Goal: Information Seeking & Learning: Find specific fact

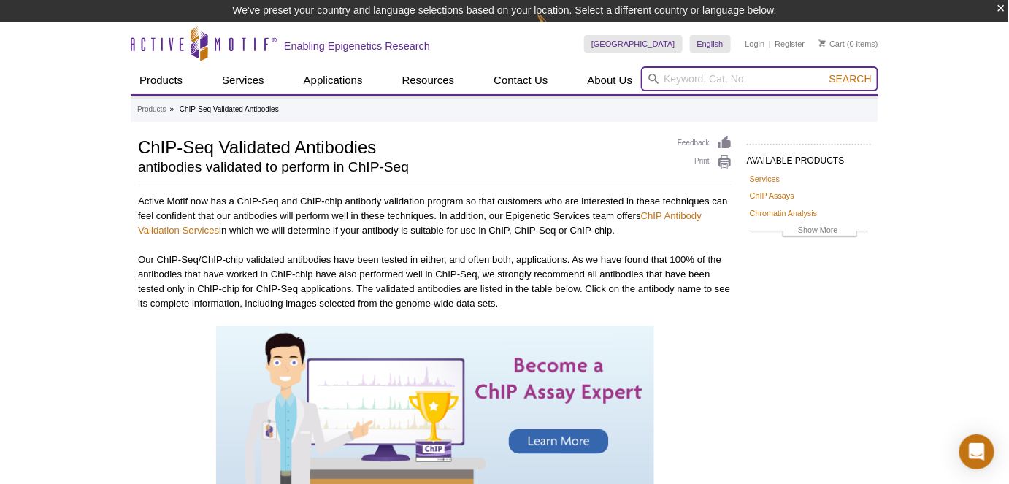
click at [690, 72] on input "search" at bounding box center [759, 78] width 237 height 25
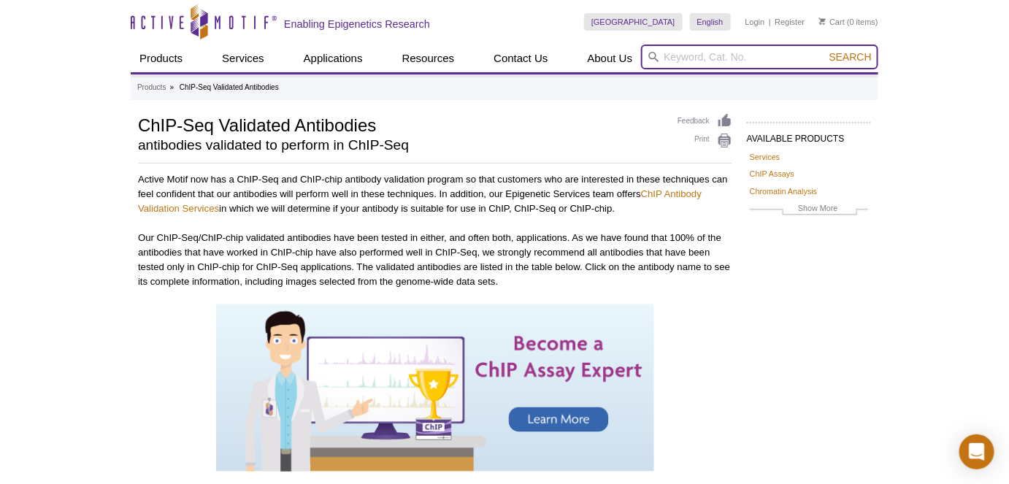
type input "I"
click at [861, 64] on input "SIRT1" at bounding box center [759, 57] width 237 height 25
type input "SIRT1"
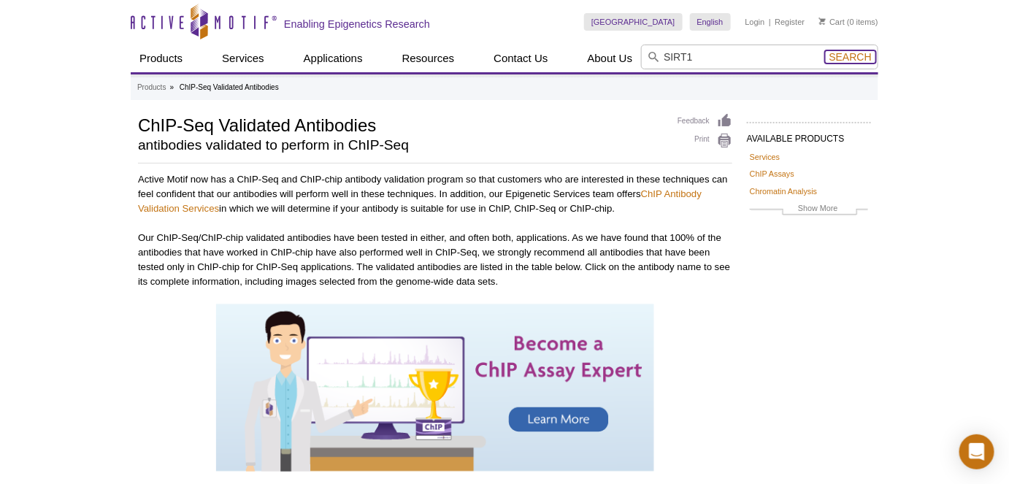
click at [861, 59] on span "Search" at bounding box center [850, 57] width 42 height 12
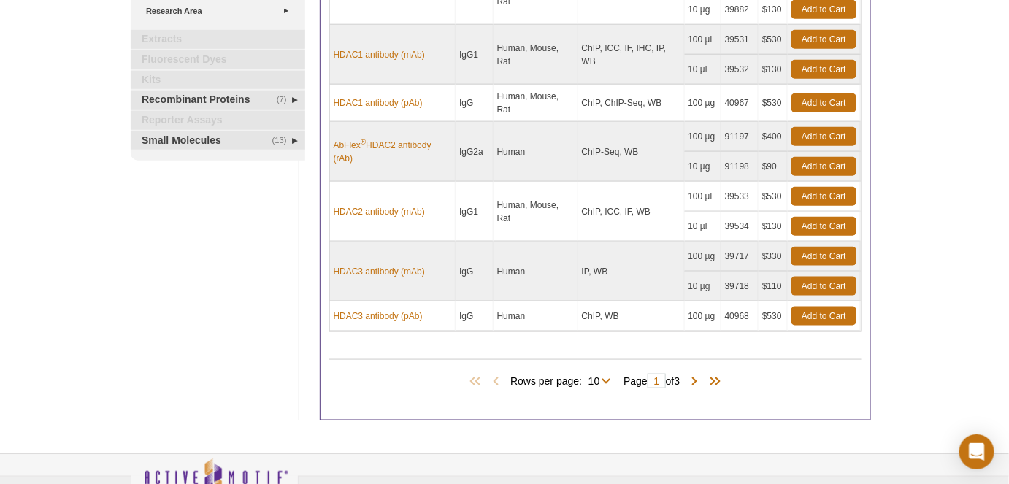
scroll to position [522, 0]
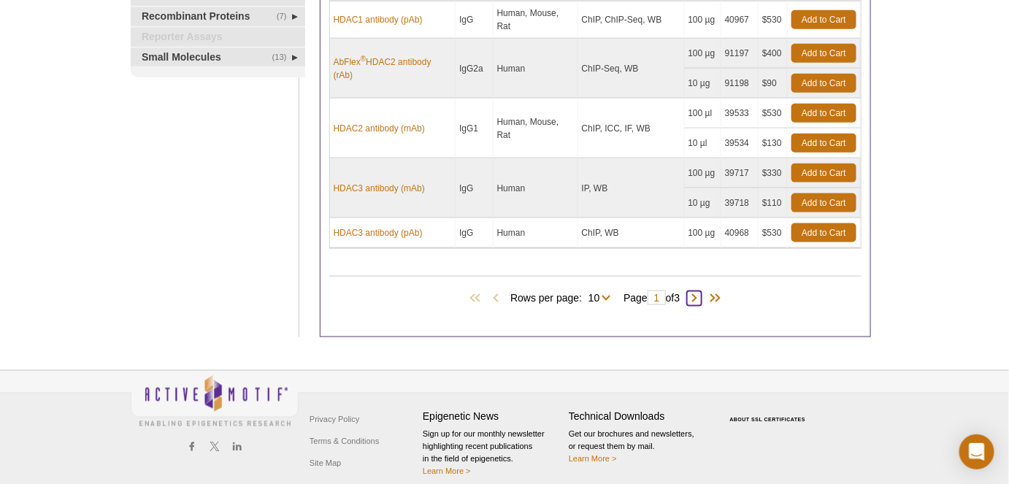
click at [701, 291] on span at bounding box center [694, 298] width 15 height 15
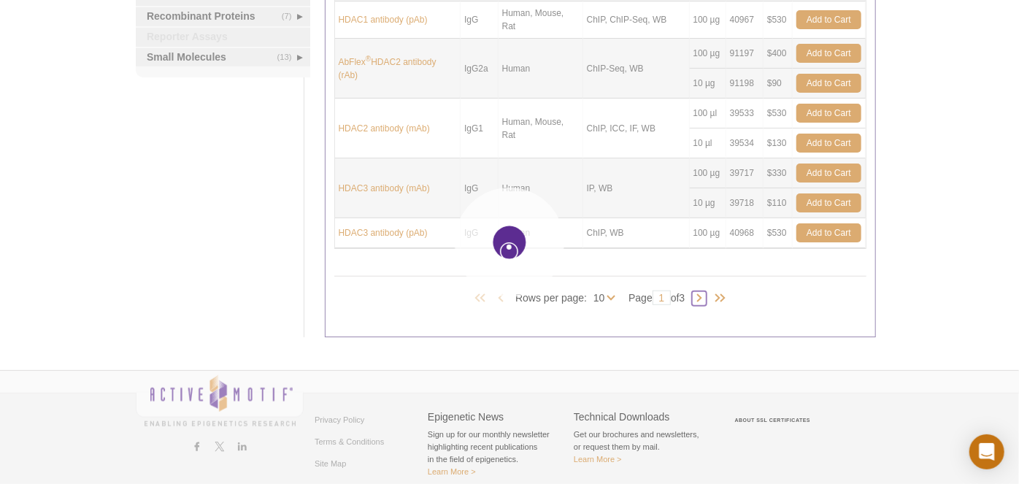
type input "2"
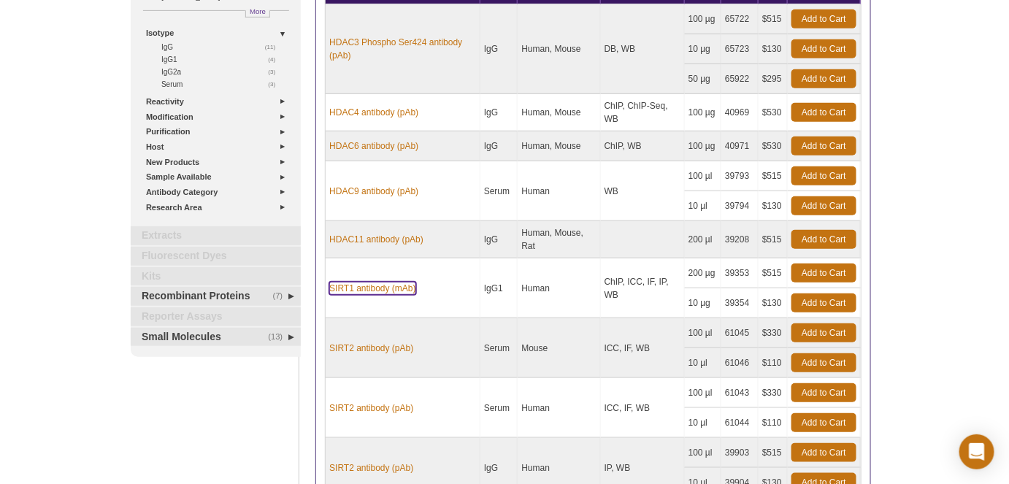
scroll to position [265, 0]
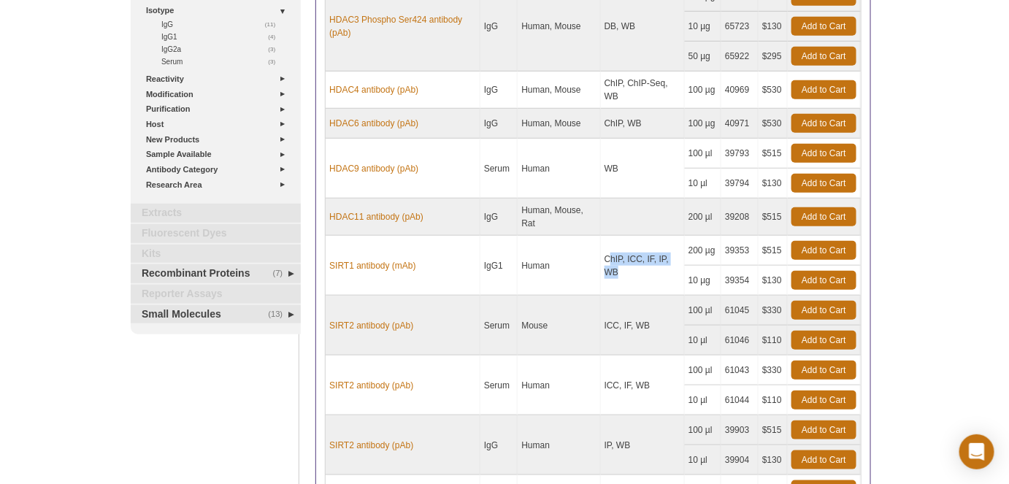
drag, startPoint x: 611, startPoint y: 253, endPoint x: 649, endPoint y: 271, distance: 41.8
click at [649, 271] on td "ChIP, ICC, IF, IP, WB" at bounding box center [643, 266] width 84 height 60
click at [628, 280] on td "ChIP, ICC, IF, IP, WB" at bounding box center [643, 266] width 84 height 60
drag, startPoint x: 620, startPoint y: 272, endPoint x: 601, endPoint y: 251, distance: 27.4
click at [601, 251] on td "ChIP, ICC, IF, IP, WB" at bounding box center [643, 266] width 84 height 60
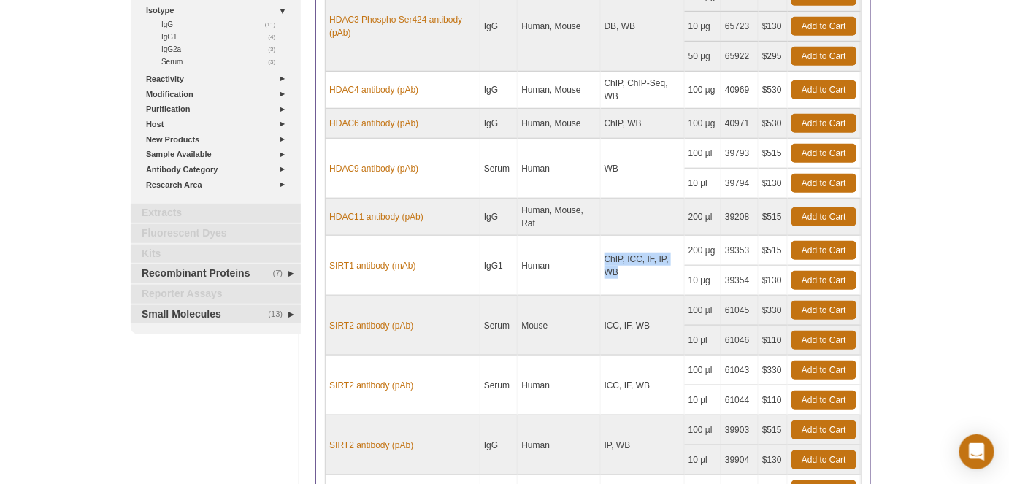
click at [625, 267] on td "ChIP, ICC, IF, IP, WB" at bounding box center [643, 266] width 84 height 60
drag, startPoint x: 607, startPoint y: 255, endPoint x: 636, endPoint y: 258, distance: 29.4
click at [636, 258] on tr "SIRT1 antibody (mAb) IgG1 Human ChIP, ICC, IF, IP, WB 200 µg 39353 $515 Add to …" at bounding box center [593, 251] width 535 height 30
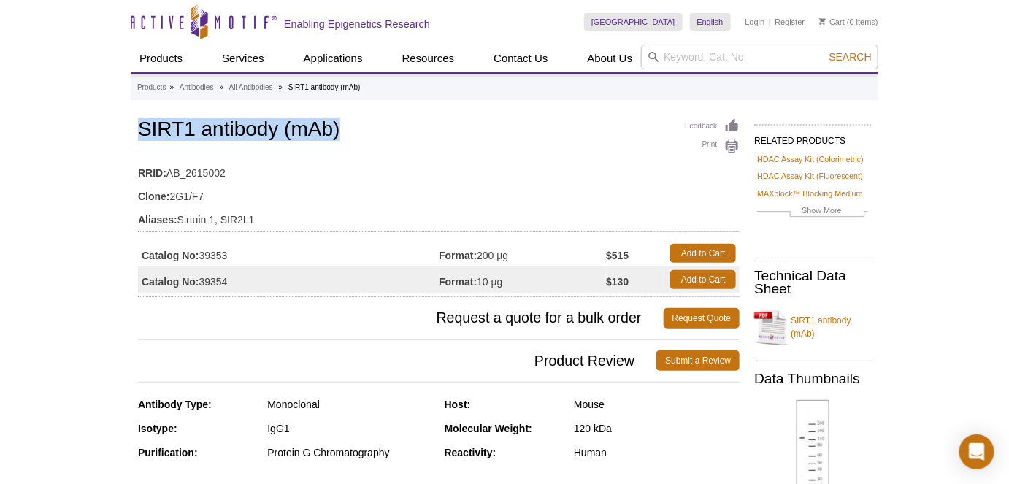
drag, startPoint x: 347, startPoint y: 145, endPoint x: 126, endPoint y: 124, distance: 222.8
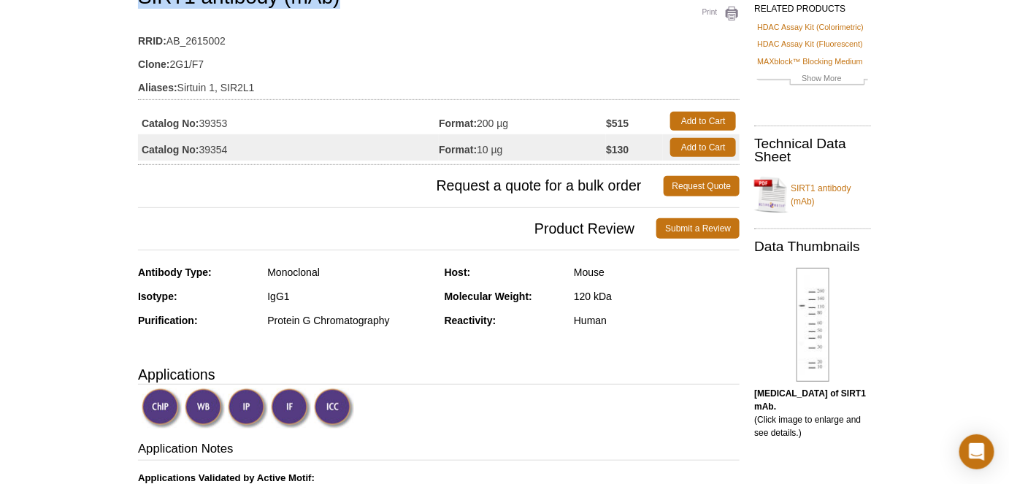
drag, startPoint x: 241, startPoint y: 123, endPoint x: 201, endPoint y: 123, distance: 40.1
click at [201, 123] on td "Catalog No: 39353" at bounding box center [288, 121] width 301 height 26
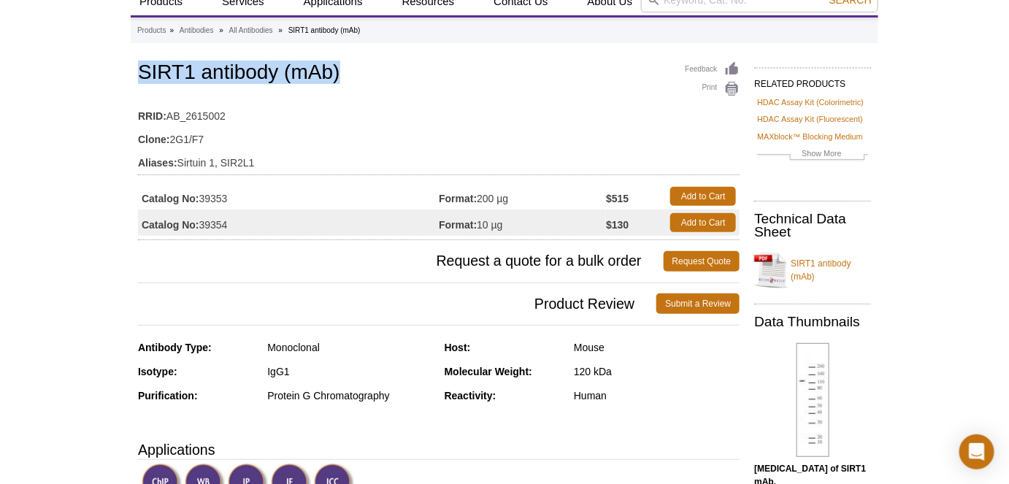
scroll to position [0, 0]
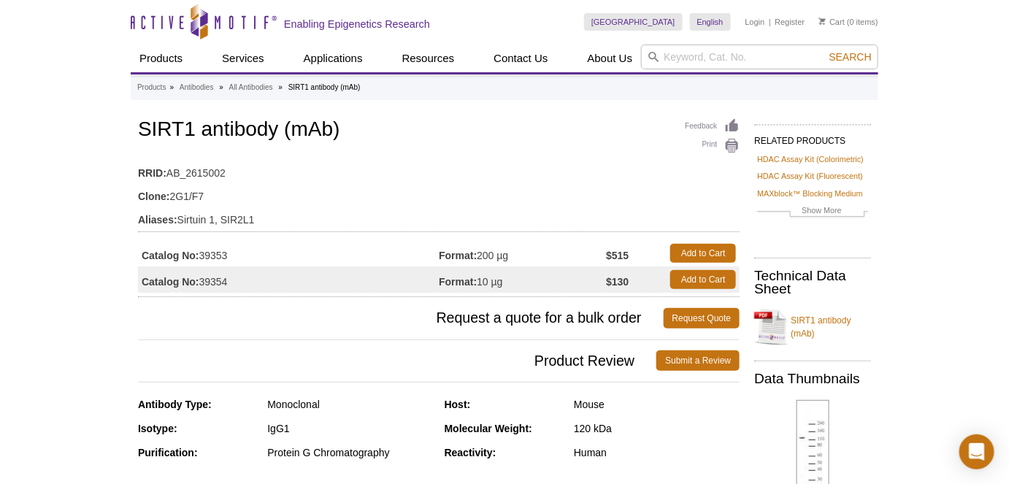
click at [247, 266] on td "Catalog No: 39354" at bounding box center [288, 279] width 301 height 26
drag, startPoint x: 238, startPoint y: 255, endPoint x: 645, endPoint y: 256, distance: 407.3
click at [645, 256] on tr "Catalog No: 39353 Format: 200 µg $515 Add to Cart" at bounding box center [438, 253] width 601 height 26
click at [515, 253] on td "Format: 200 µg" at bounding box center [522, 253] width 167 height 26
drag, startPoint x: 526, startPoint y: 258, endPoint x: 127, endPoint y: 251, distance: 398.6
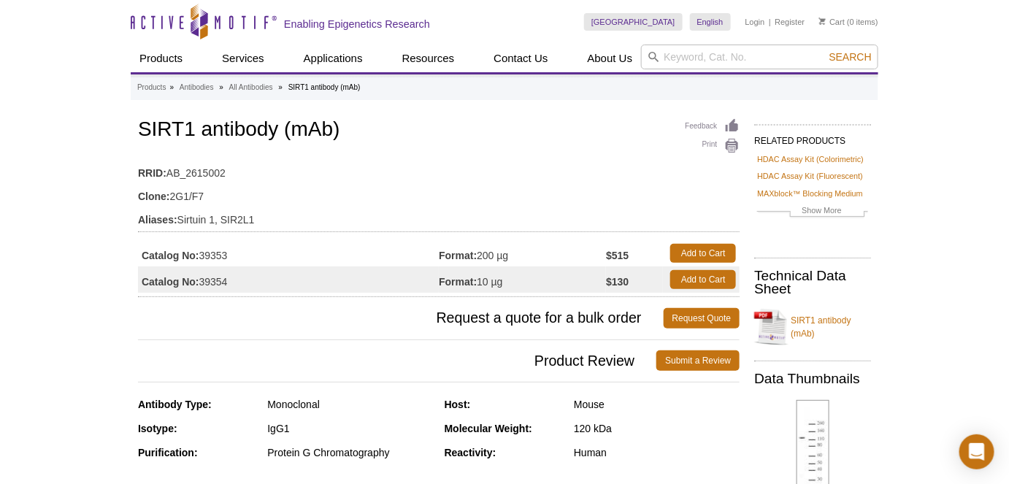
drag, startPoint x: 256, startPoint y: 281, endPoint x: 91, endPoint y: 281, distance: 165.0
drag, startPoint x: 502, startPoint y: 280, endPoint x: 434, endPoint y: 280, distance: 68.6
click at [434, 280] on tr "Catalog No: 39354 Format: 10 µg $130 Add to Cart" at bounding box center [438, 279] width 601 height 26
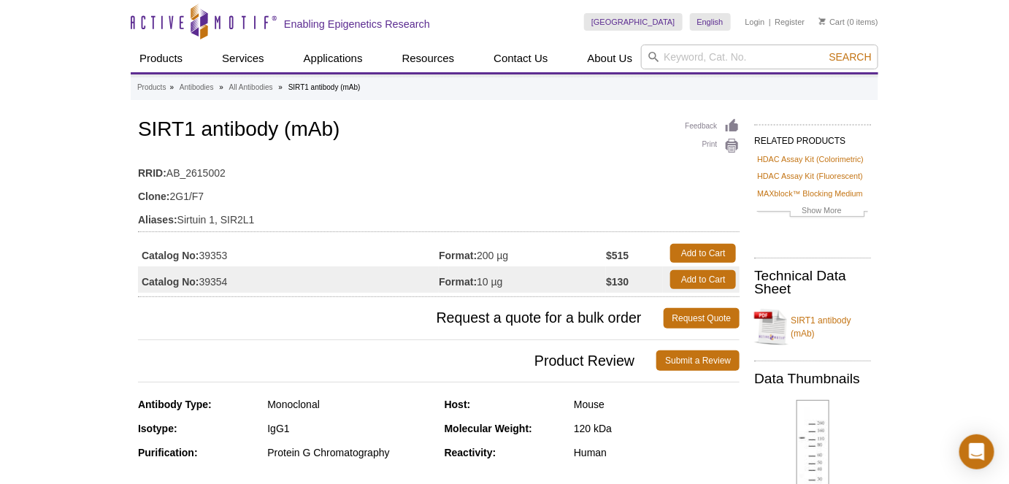
click at [299, 253] on td "Catalog No: 39353" at bounding box center [288, 253] width 301 height 26
click at [224, 256] on td "Catalog No: 39353" at bounding box center [288, 253] width 301 height 26
drag, startPoint x: 231, startPoint y: 256, endPoint x: 126, endPoint y: 254, distance: 104.4
drag, startPoint x: 501, startPoint y: 258, endPoint x: 469, endPoint y: 253, distance: 32.4
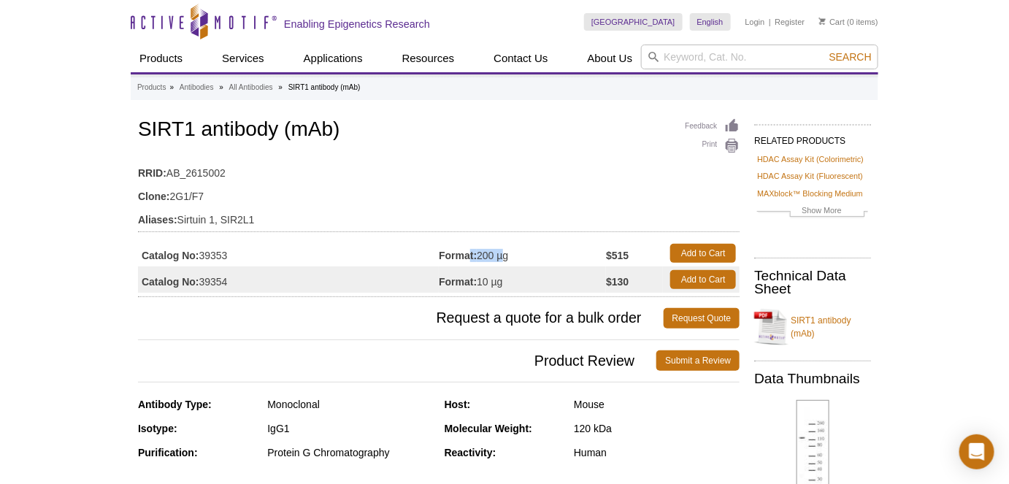
click at [469, 253] on td "Format: 200 µg" at bounding box center [522, 253] width 167 height 26
click at [146, 247] on td "Catalog No: 39353" at bounding box center [288, 253] width 301 height 26
